Goal: Transaction & Acquisition: Purchase product/service

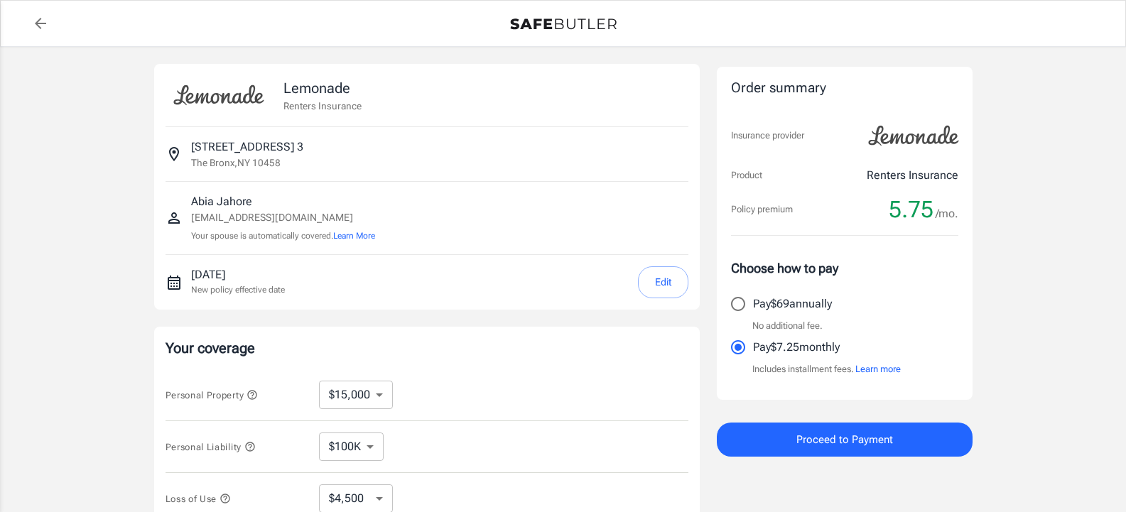
select select "15000"
select select "500"
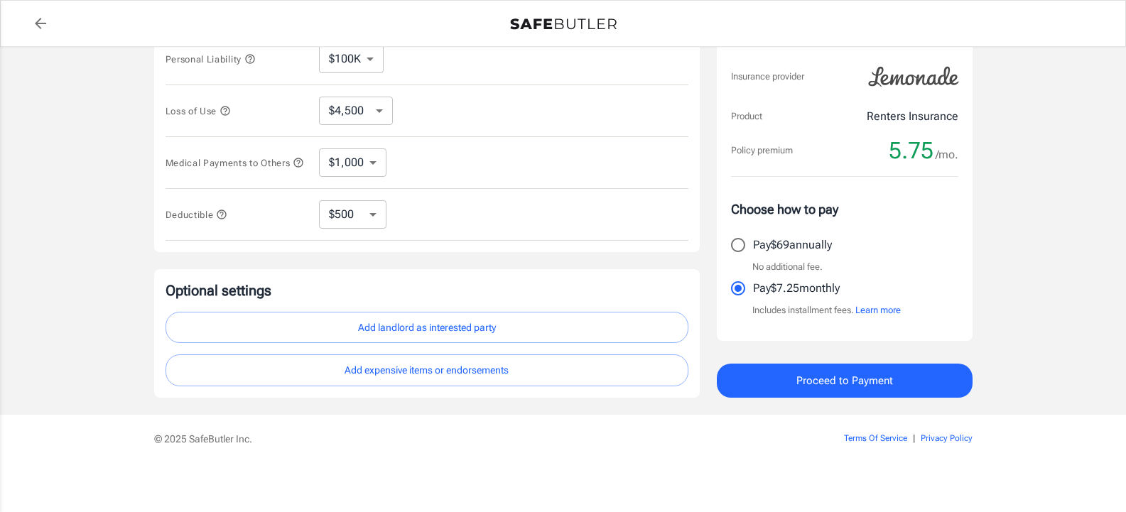
scroll to position [396, 0]
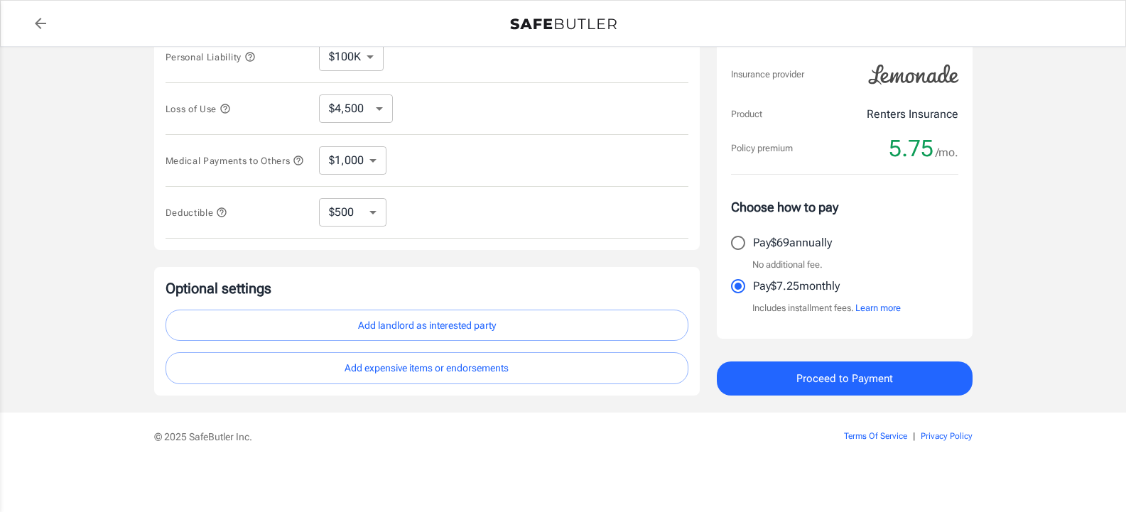
click at [909, 393] on button "Proceed to Payment" at bounding box center [845, 378] width 256 height 34
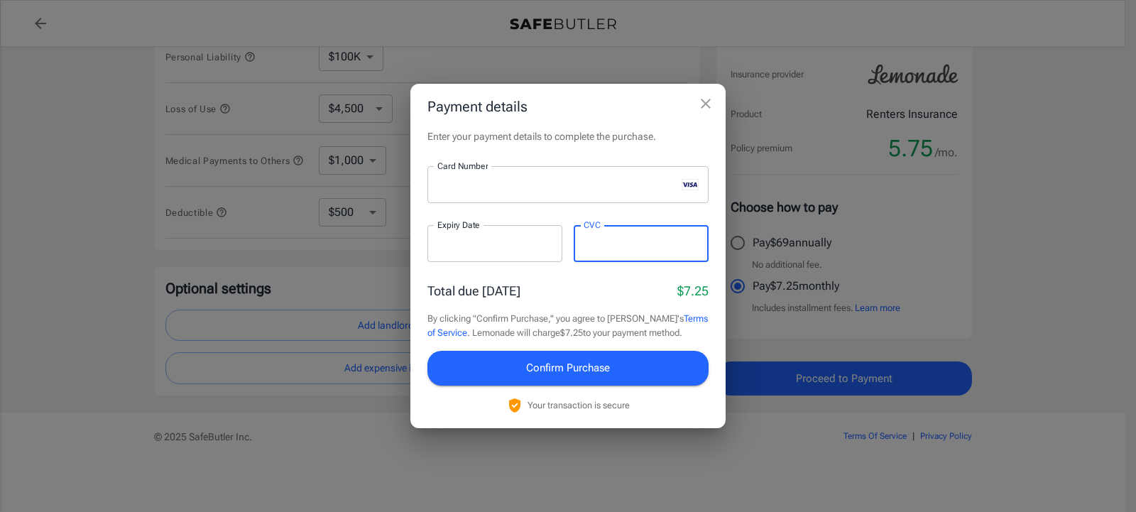
click at [605, 373] on span "Confirm Purchase" at bounding box center [568, 368] width 84 height 18
